Goal: Task Accomplishment & Management: Use online tool/utility

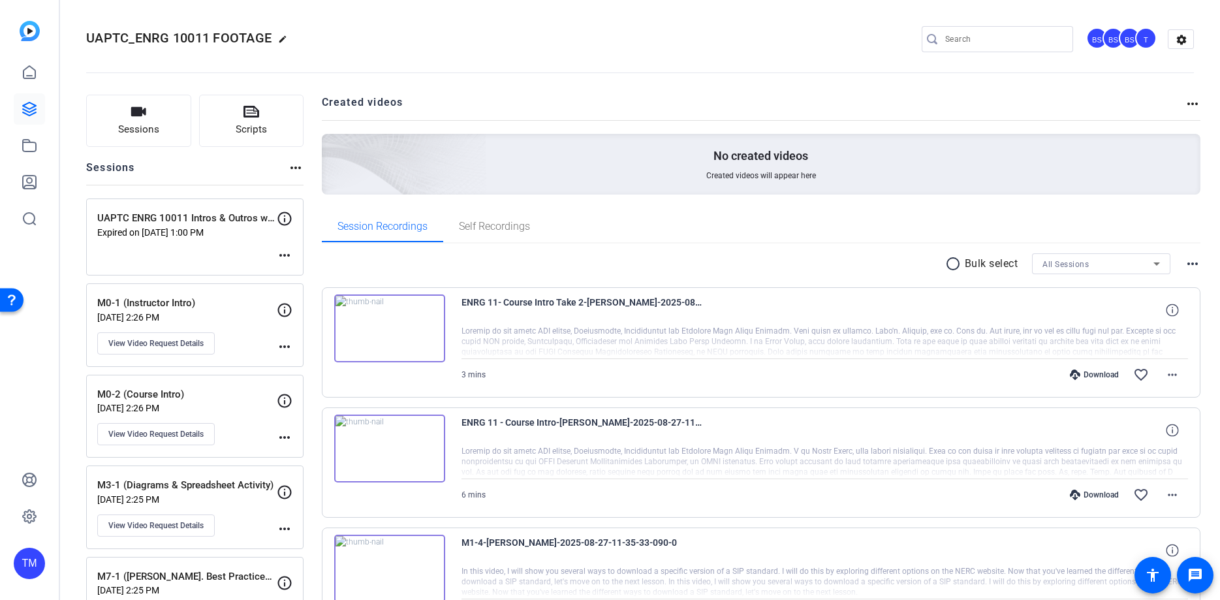
scroll to position [91, 0]
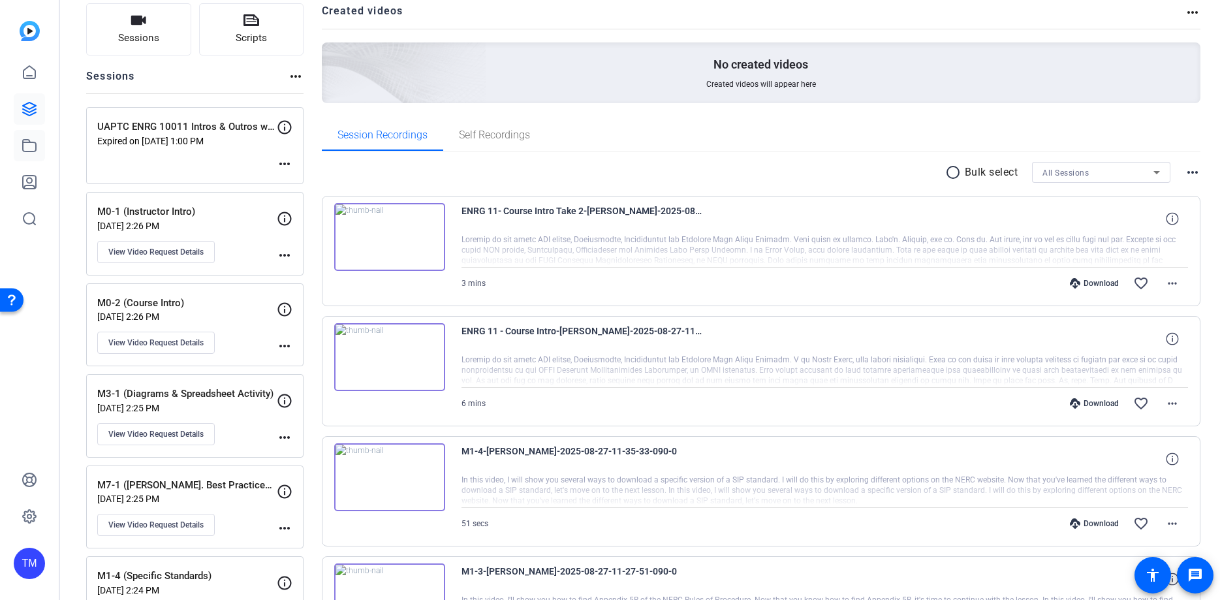
click at [32, 137] on link at bounding box center [29, 145] width 31 height 31
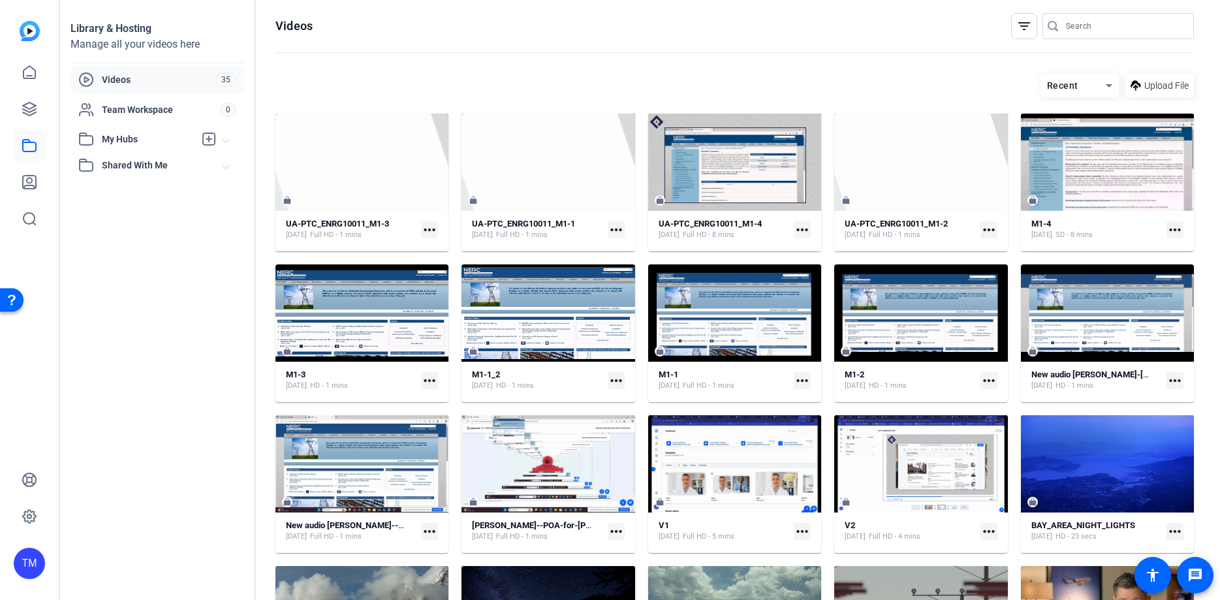
click at [136, 137] on span "My Hubs" at bounding box center [148, 139] width 93 height 14
click at [147, 170] on span "UA-PTC_ENRG10011 Footage" at bounding box center [148, 168] width 125 height 13
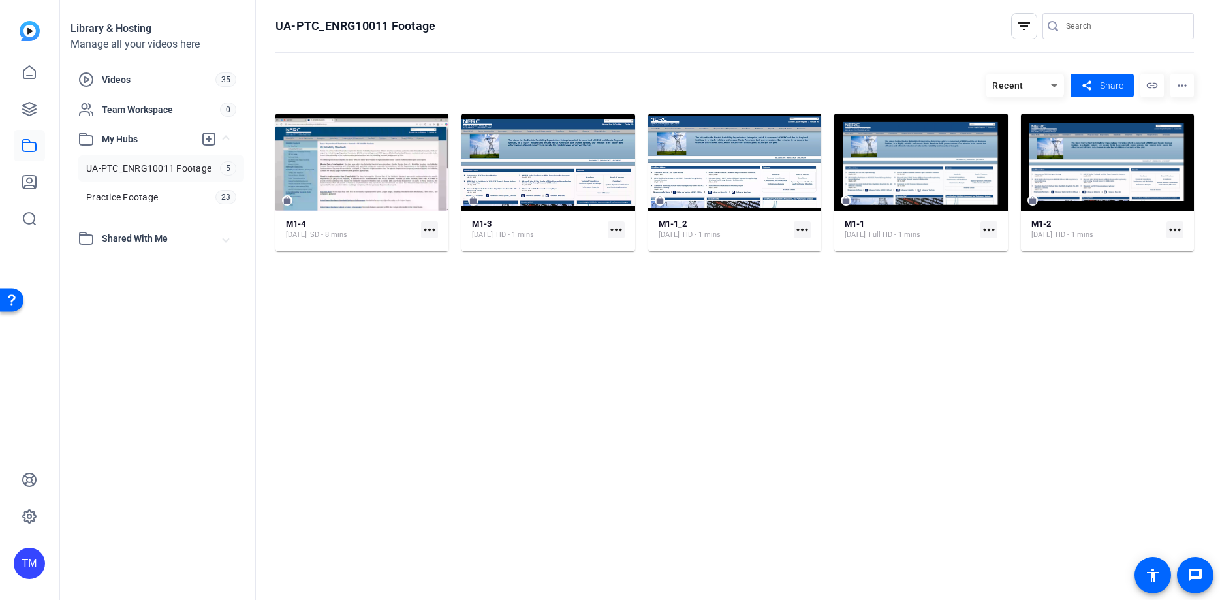
click at [442, 298] on hosting-listing "Recent share Share link more_horiz M1-4 [DATE] SD - 8 mins more_horiz M1-3 [DAT…" at bounding box center [734, 323] width 918 height 513
click at [383, 352] on hosting-listing "Recent share Share link more_horiz M1-4 [DATE] SD - 8 mins more_horiz M1-3 [DAT…" at bounding box center [734, 323] width 918 height 513
click at [157, 83] on span "Videos" at bounding box center [159, 79] width 114 height 13
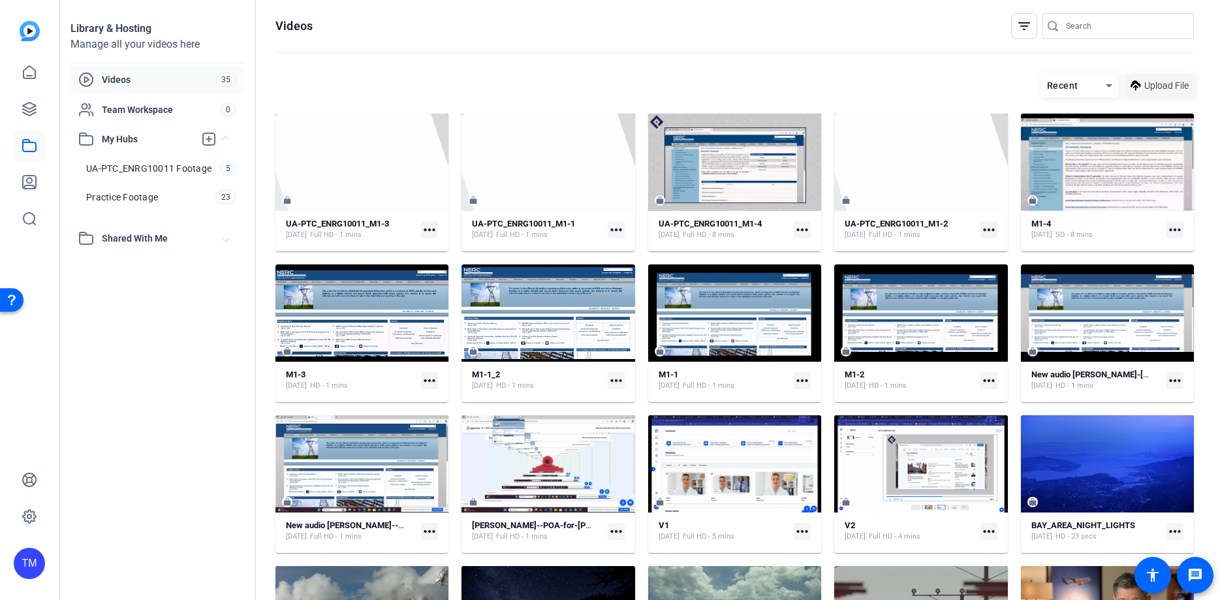
click at [1167, 80] on span "Upload File" at bounding box center [1166, 86] width 44 height 14
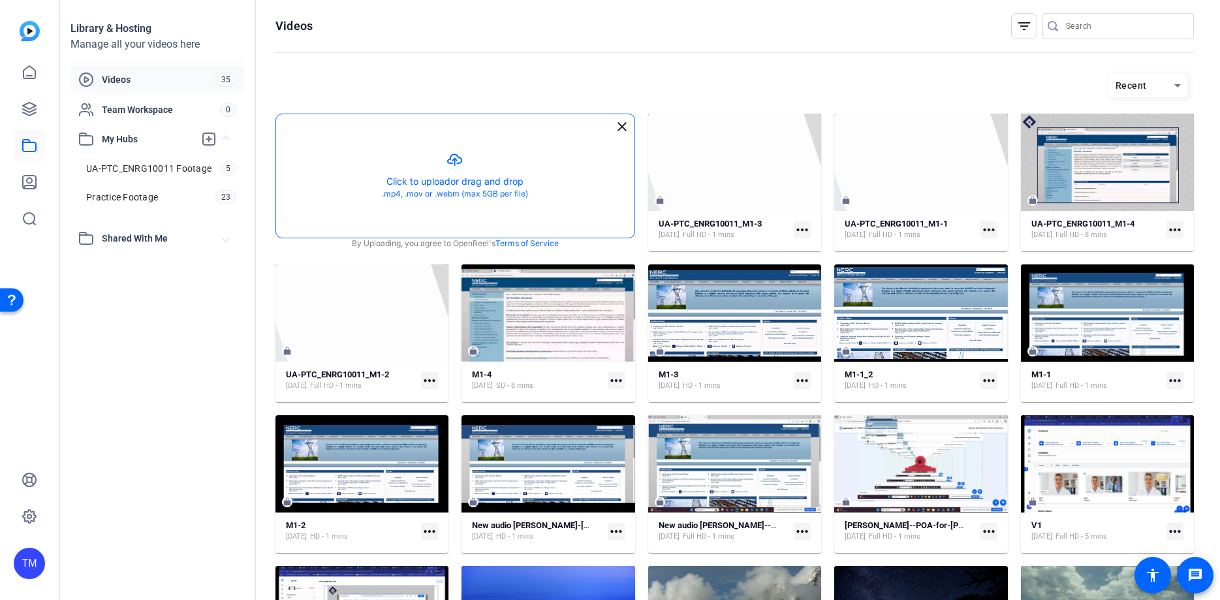
click at [450, 181] on button "button" at bounding box center [455, 175] width 358 height 123
click at [112, 76] on span "Videos" at bounding box center [159, 79] width 114 height 13
click at [127, 80] on span "Videos" at bounding box center [159, 79] width 114 height 13
click at [519, 185] on button "button" at bounding box center [455, 175] width 358 height 123
